Goal: Navigation & Orientation: Find specific page/section

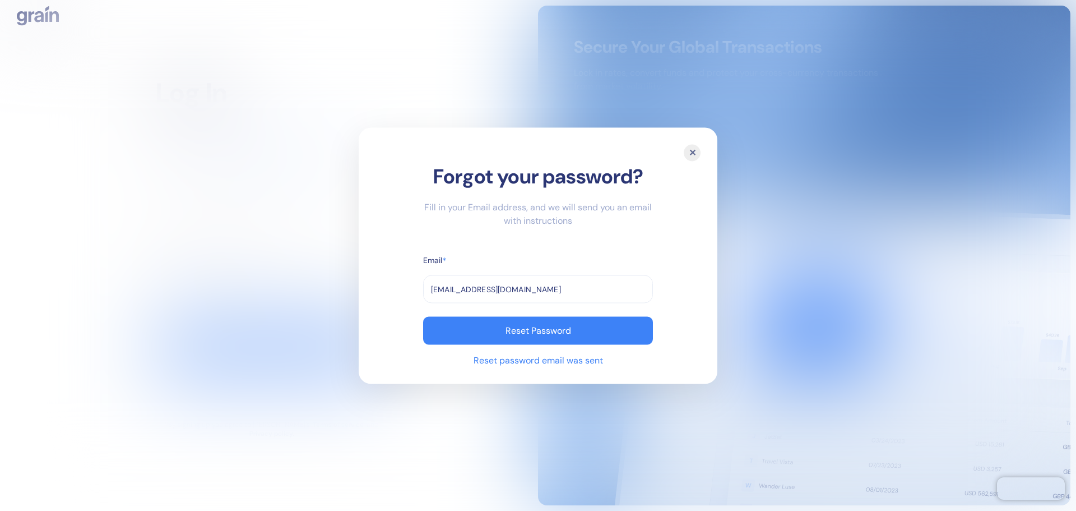
click at [691, 149] on div "✕" at bounding box center [692, 152] width 17 height 17
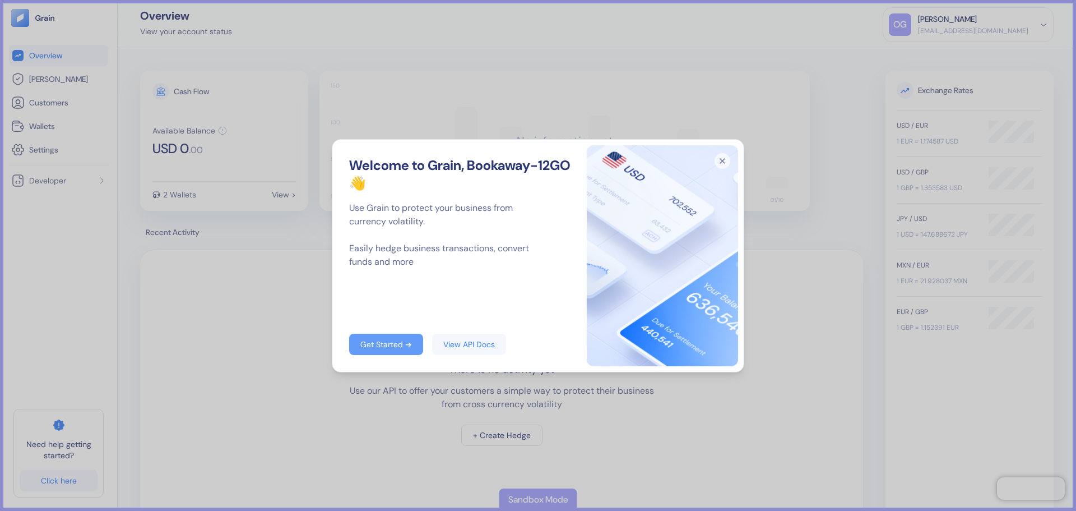
click at [390, 350] on link "Get Started ➔" at bounding box center [386, 344] width 74 height 21
click at [725, 155] on icon "button" at bounding box center [723, 161] width 16 height 16
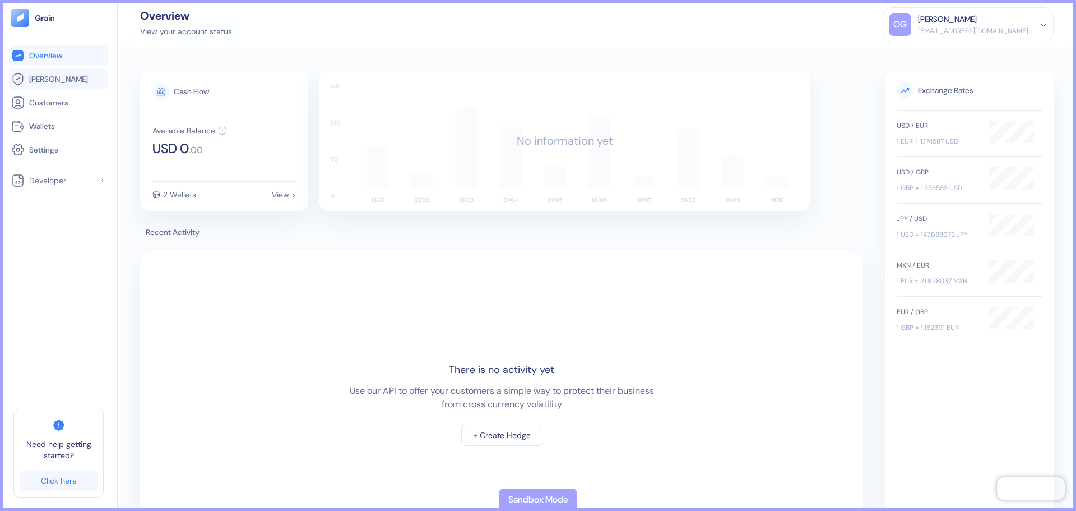
click at [68, 83] on link "[PERSON_NAME]" at bounding box center [58, 78] width 95 height 13
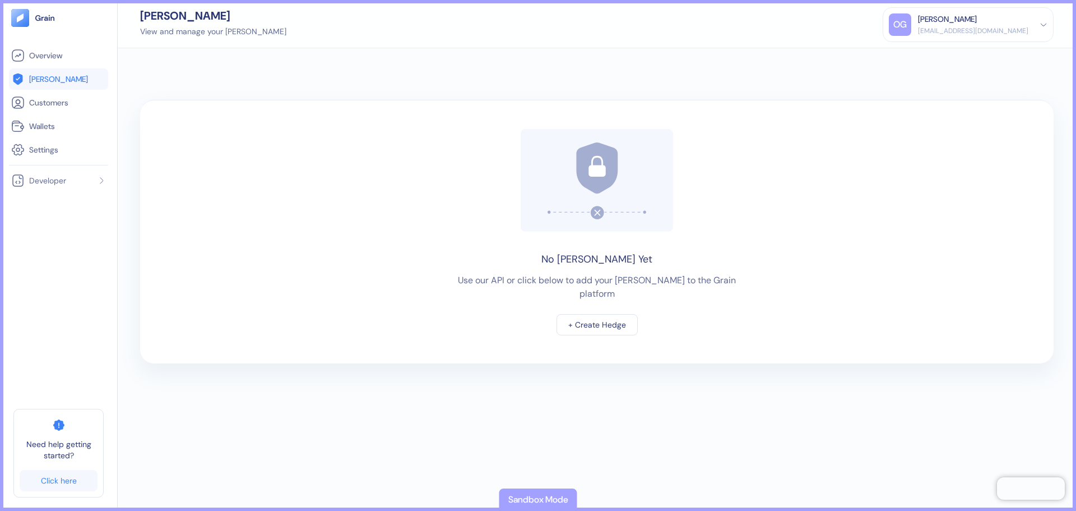
click at [1012, 30] on div "[EMAIL_ADDRESS][DOMAIN_NAME]" at bounding box center [973, 31] width 110 height 10
